Goal: Information Seeking & Learning: Learn about a topic

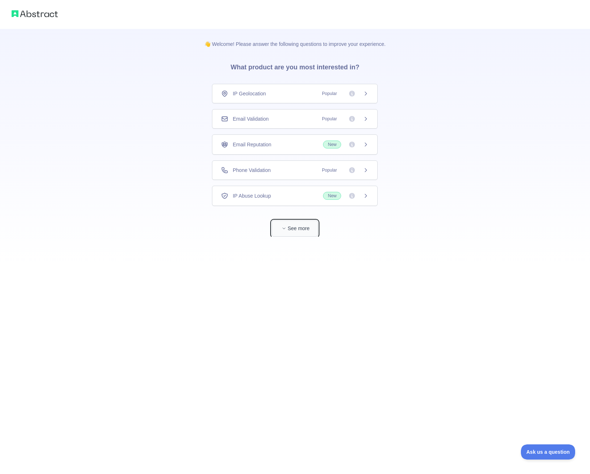
click at [303, 229] on button "See more" at bounding box center [295, 229] width 46 height 16
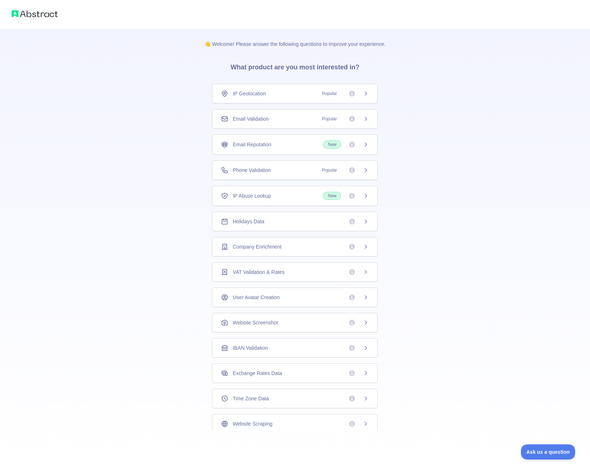
click at [279, 141] on div "Email Reputation New" at bounding box center [295, 145] width 148 height 8
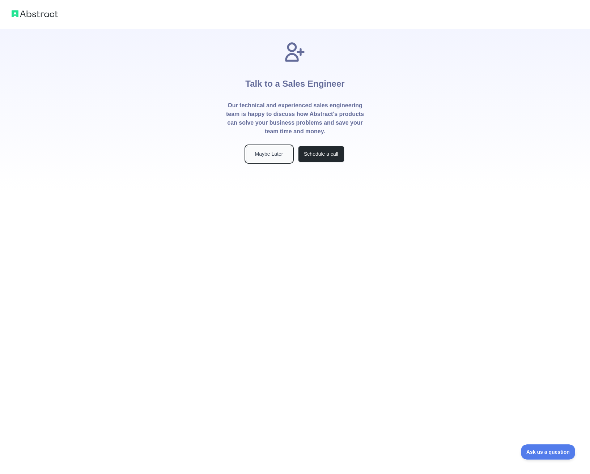
click at [274, 157] on button "Maybe Later" at bounding box center [269, 154] width 46 height 16
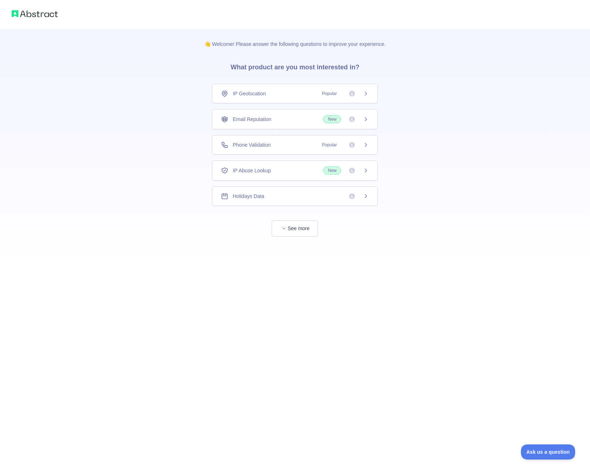
click at [287, 148] on div "Phone Validation Popular" at bounding box center [295, 144] width 148 height 7
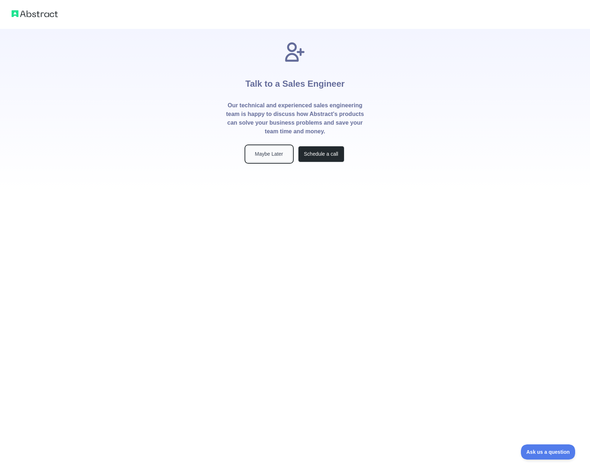
click at [281, 155] on button "Maybe Later" at bounding box center [269, 154] width 46 height 16
